Goal: Check status: Check status

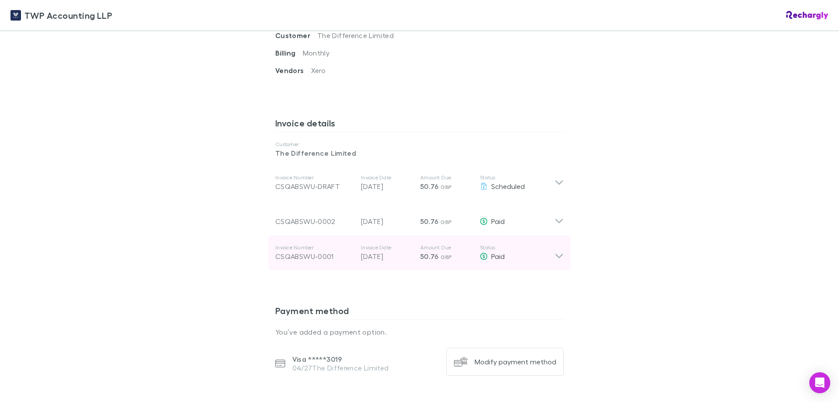
scroll to position [393, 0]
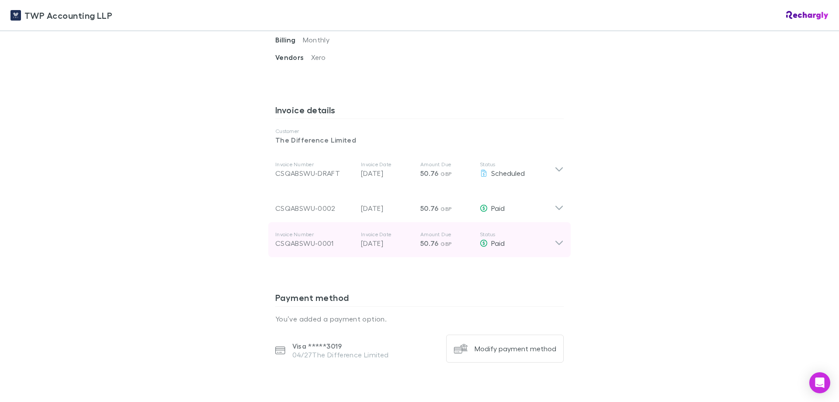
click at [305, 238] on div "CSQABSWU-0001" at bounding box center [314, 243] width 79 height 10
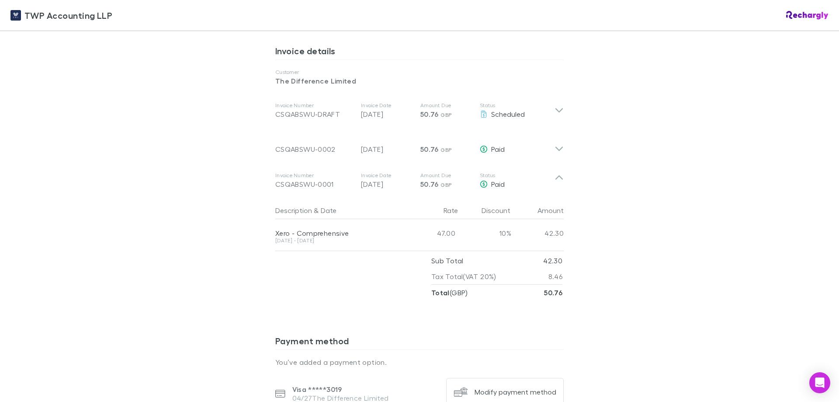
scroll to position [437, 0]
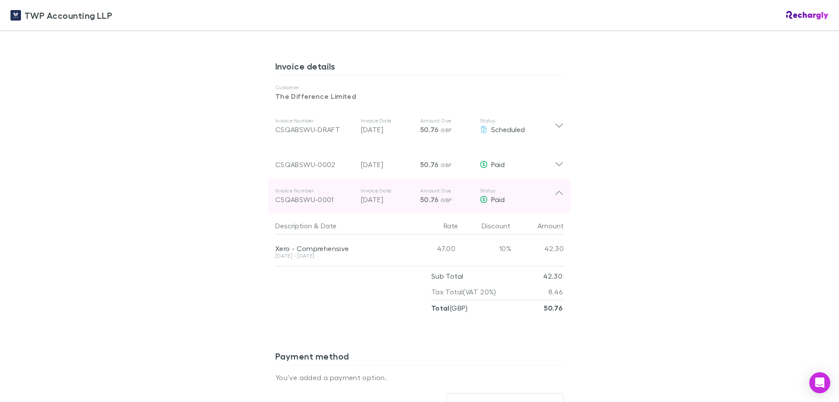
click at [300, 194] on div "CSQABSWU-0001" at bounding box center [314, 199] width 79 height 10
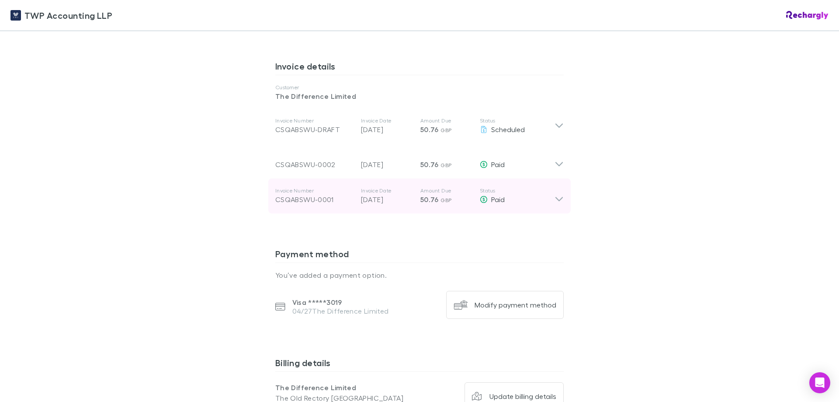
click at [300, 194] on div "CSQABSWU-0001" at bounding box center [314, 199] width 79 height 10
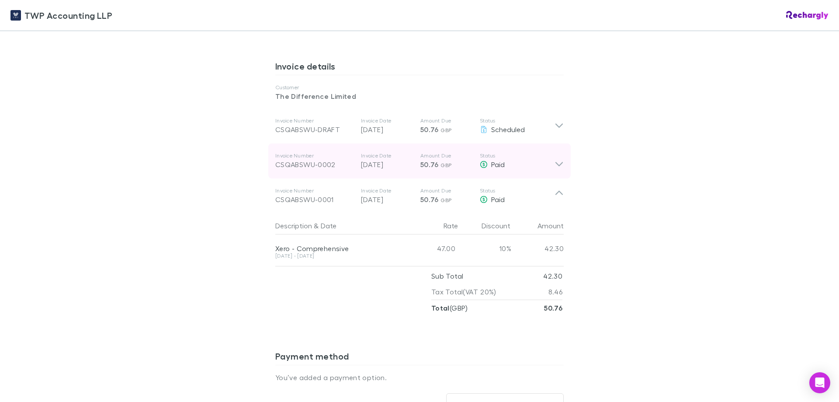
click at [314, 159] on div "CSQABSWU-0002" at bounding box center [314, 164] width 79 height 10
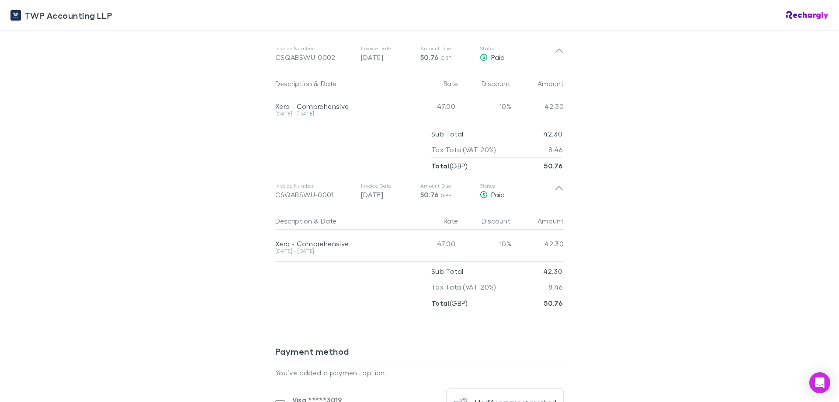
scroll to position [544, 0]
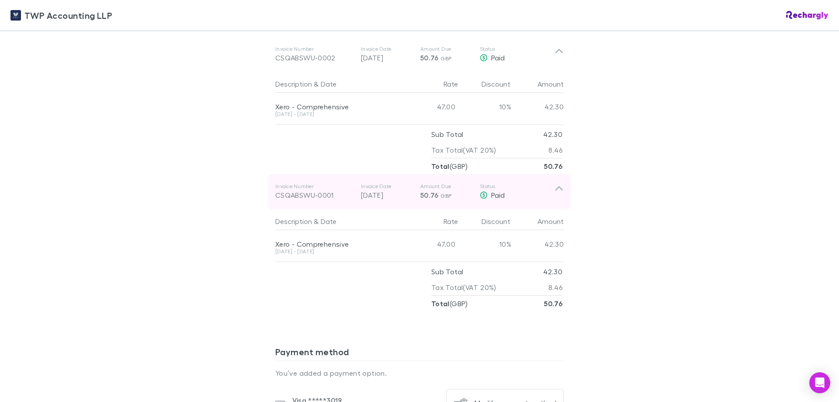
click at [308, 190] on div "CSQABSWU-0001" at bounding box center [314, 195] width 79 height 10
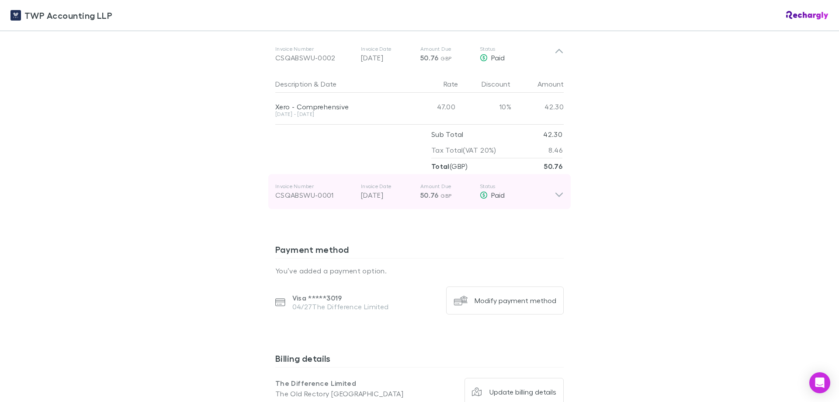
click at [308, 190] on div "CSQABSWU-0001" at bounding box center [314, 195] width 79 height 10
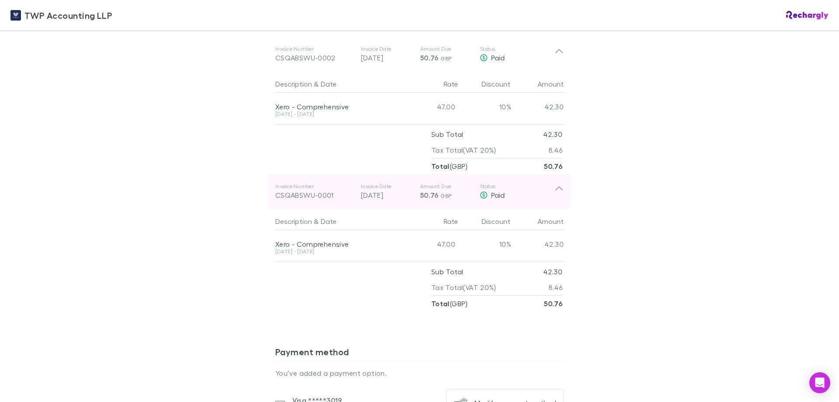
click at [308, 190] on div "CSQABSWU-0001" at bounding box center [314, 195] width 79 height 10
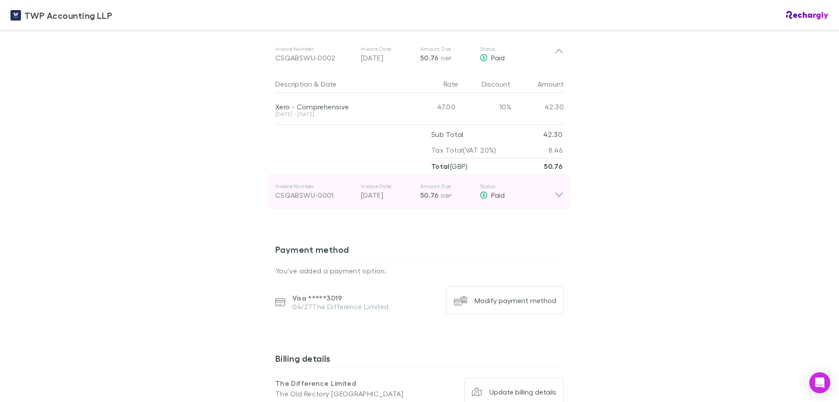
drag, startPoint x: 328, startPoint y: 185, endPoint x: 275, endPoint y: 190, distance: 53.1
click at [275, 190] on div "CSQABSWU-0001" at bounding box center [314, 195] width 79 height 10
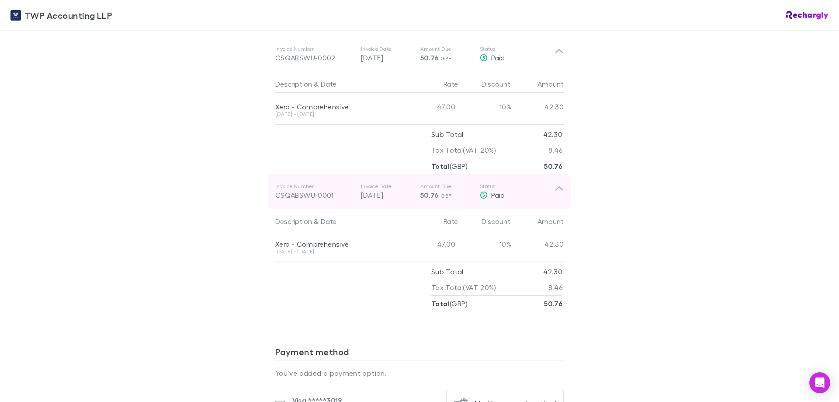
drag, startPoint x: 270, startPoint y: 187, endPoint x: 317, endPoint y: 184, distance: 47.2
click at [317, 184] on div "Invoice Number CSQABSWU-0001 Invoice Date [DATE] Amount Due 50.76 GBP Status Pa…" at bounding box center [419, 191] width 302 height 35
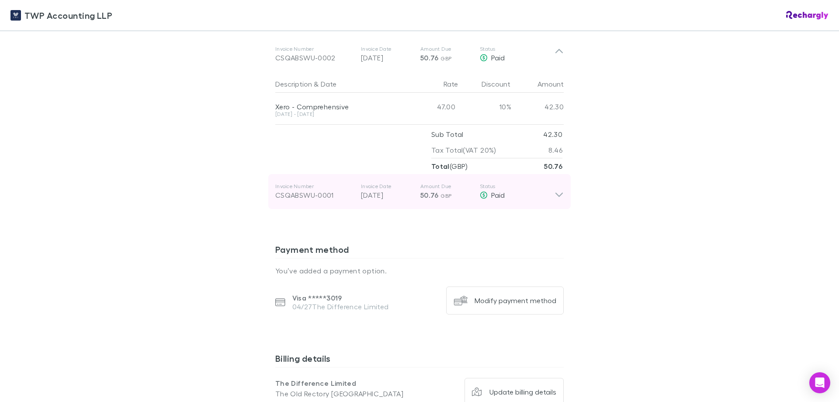
click at [557, 183] on icon at bounding box center [558, 191] width 9 height 17
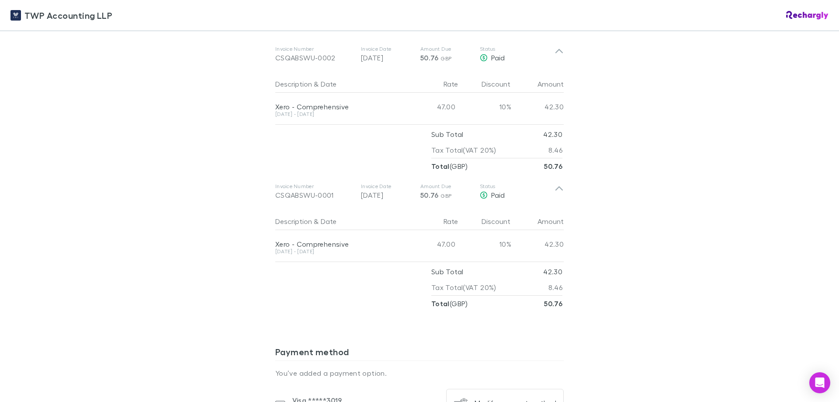
drag, startPoint x: 294, startPoint y: 184, endPoint x: 230, endPoint y: 294, distance: 127.8
click at [230, 294] on div "TWP Accounting LLP TWP Accounting LLP Software subscriptions agreement TWP Acco…" at bounding box center [419, 201] width 839 height 402
drag, startPoint x: 279, startPoint y: 187, endPoint x: 220, endPoint y: 223, distance: 69.2
click at [220, 223] on div "TWP Accounting LLP TWP Accounting LLP Software subscriptions agreement TWP Acco…" at bounding box center [419, 201] width 839 height 402
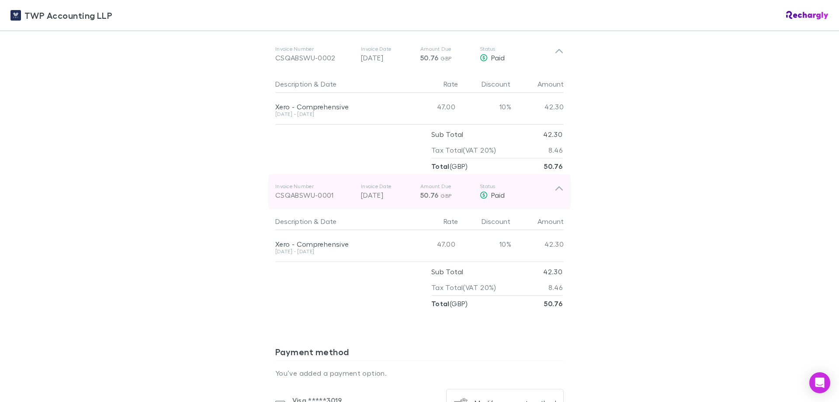
drag, startPoint x: 319, startPoint y: 184, endPoint x: 274, endPoint y: 190, distance: 44.5
click at [275, 190] on div "Invoice Number CSQABSWU-0001 Invoice Date [DATE] Amount Due 50.76 GBP Status Pa…" at bounding box center [414, 191] width 279 height 31
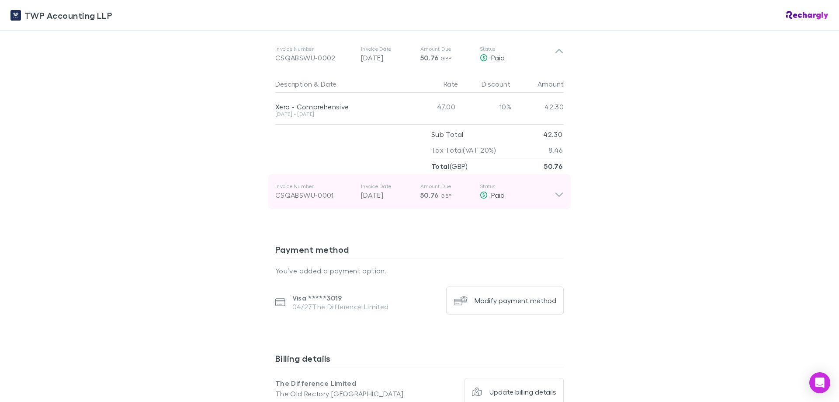
click at [275, 190] on div "Invoice Number CSQABSWU-0001 Invoice Date [DATE] Amount Due 50.76 GBP Status Pa…" at bounding box center [414, 191] width 279 height 31
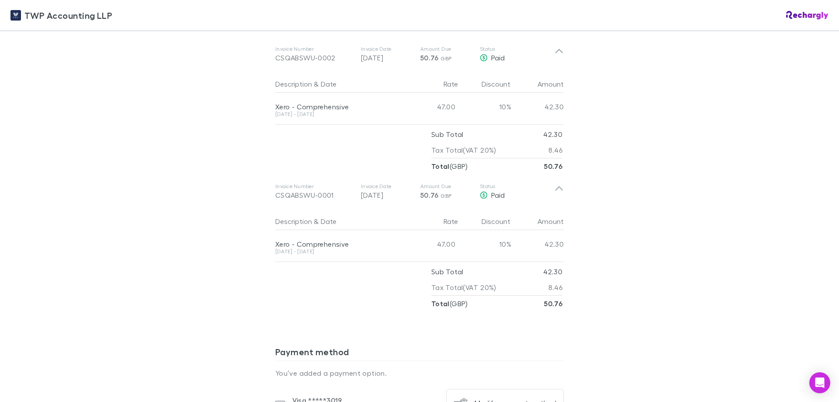
scroll to position [412, 0]
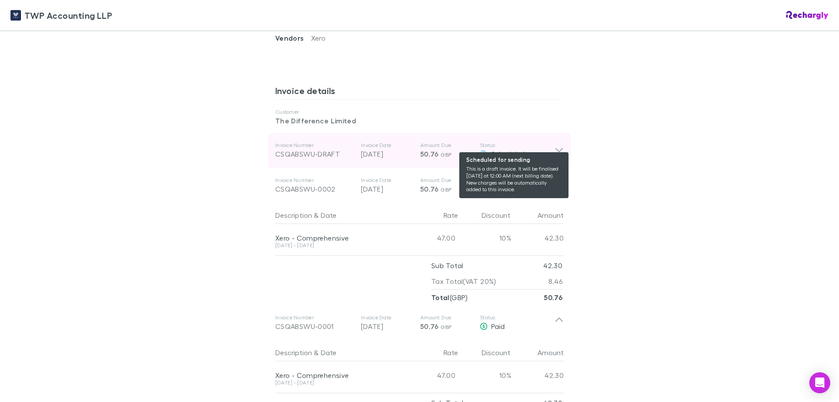
click at [480, 150] on icon at bounding box center [484, 153] width 8 height 7
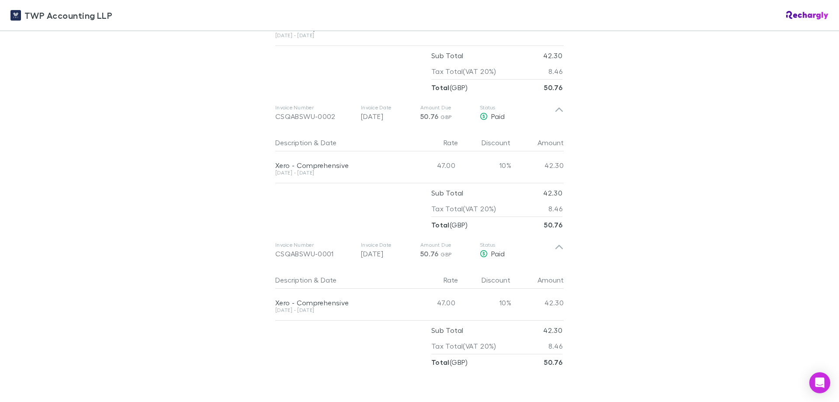
scroll to position [631, 0]
